Goal: Task Accomplishment & Management: Manage account settings

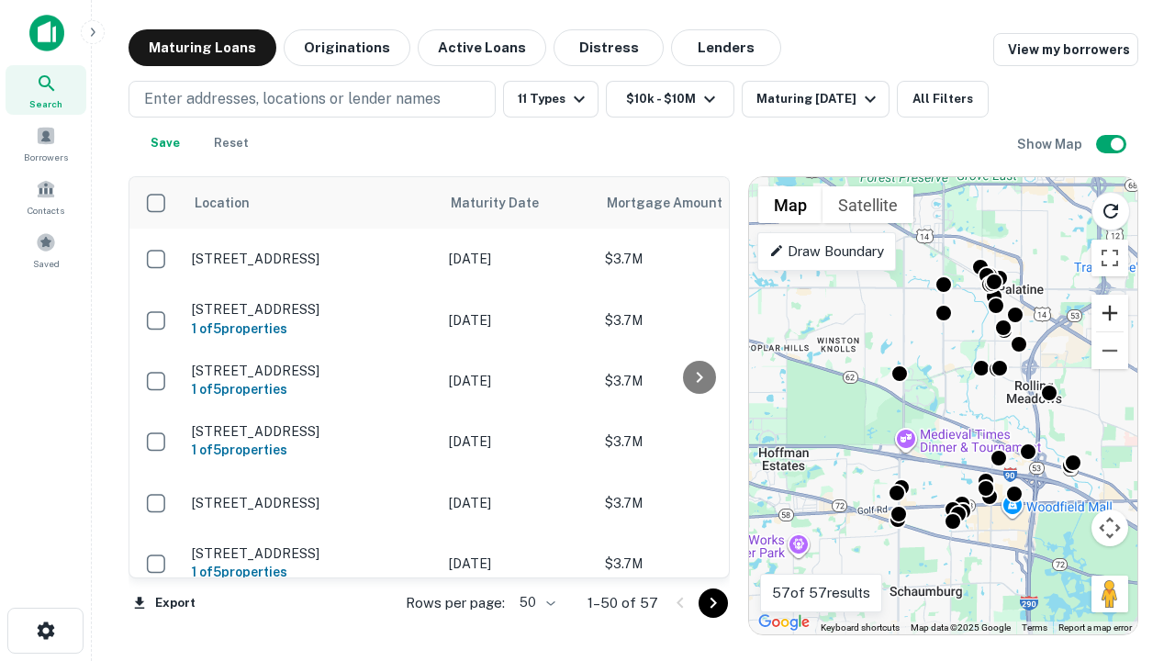
click at [1110, 313] on button "Zoom in" at bounding box center [1109, 313] width 37 height 37
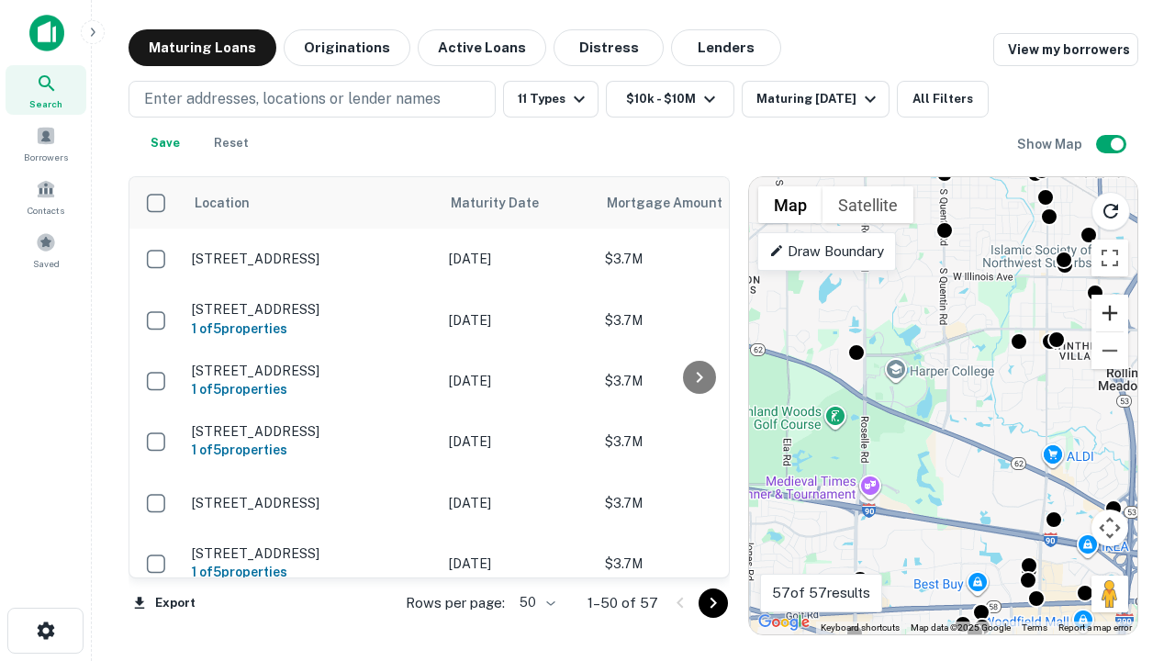
click at [1110, 313] on button "Zoom in" at bounding box center [1109, 313] width 37 height 37
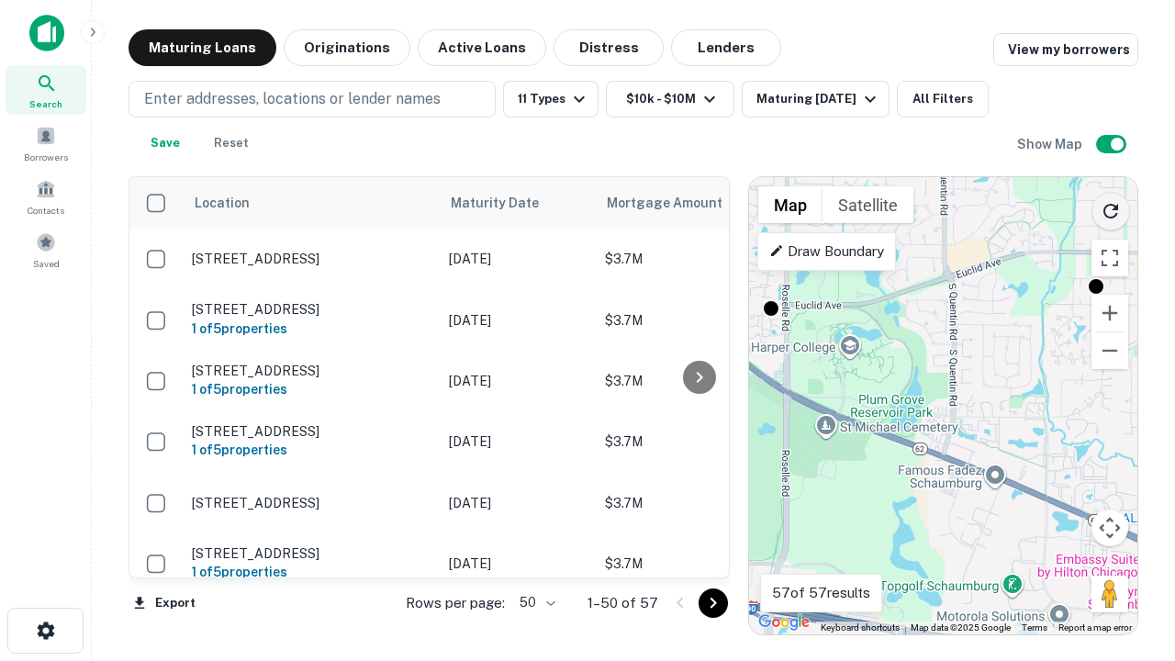
click at [1111, 207] on icon "Reload search area" at bounding box center [1111, 211] width 22 height 22
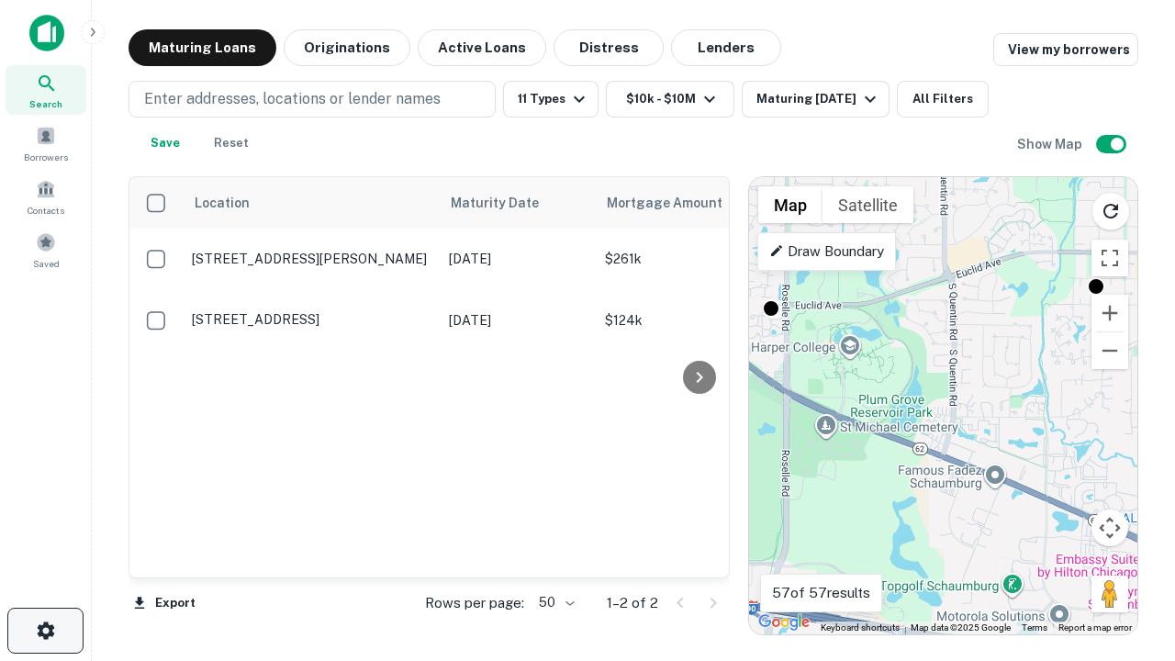
click at [45, 631] on icon "button" at bounding box center [46, 631] width 22 height 22
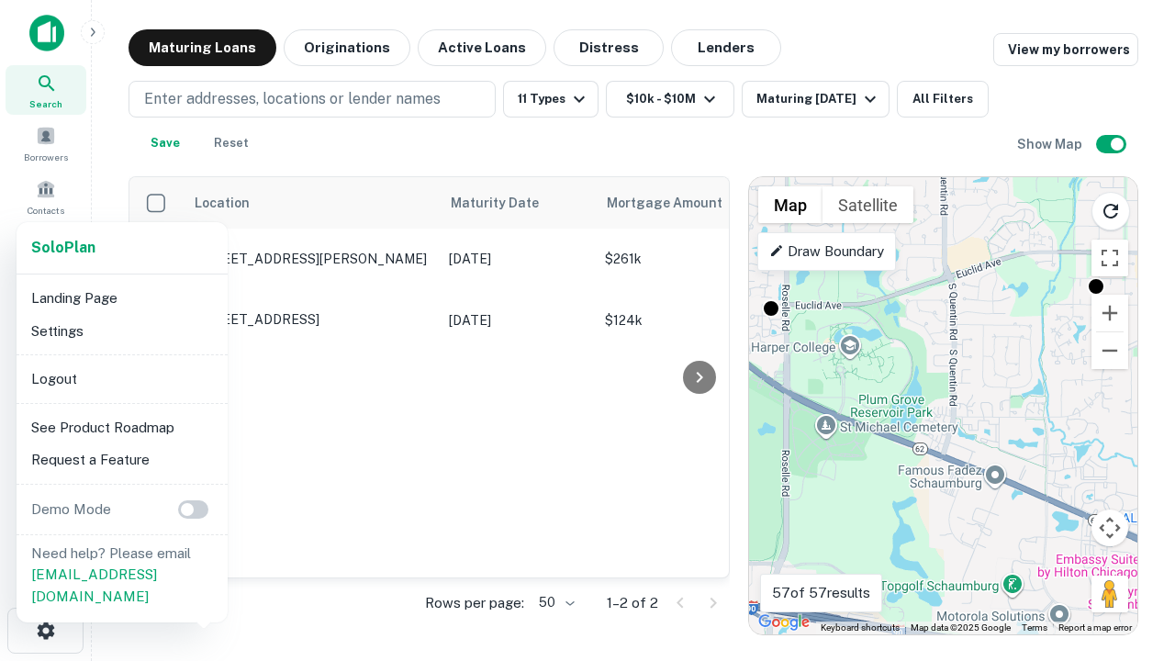
click at [121, 378] on li "Logout" at bounding box center [122, 379] width 196 height 33
